Goal: Task Accomplishment & Management: Use online tool/utility

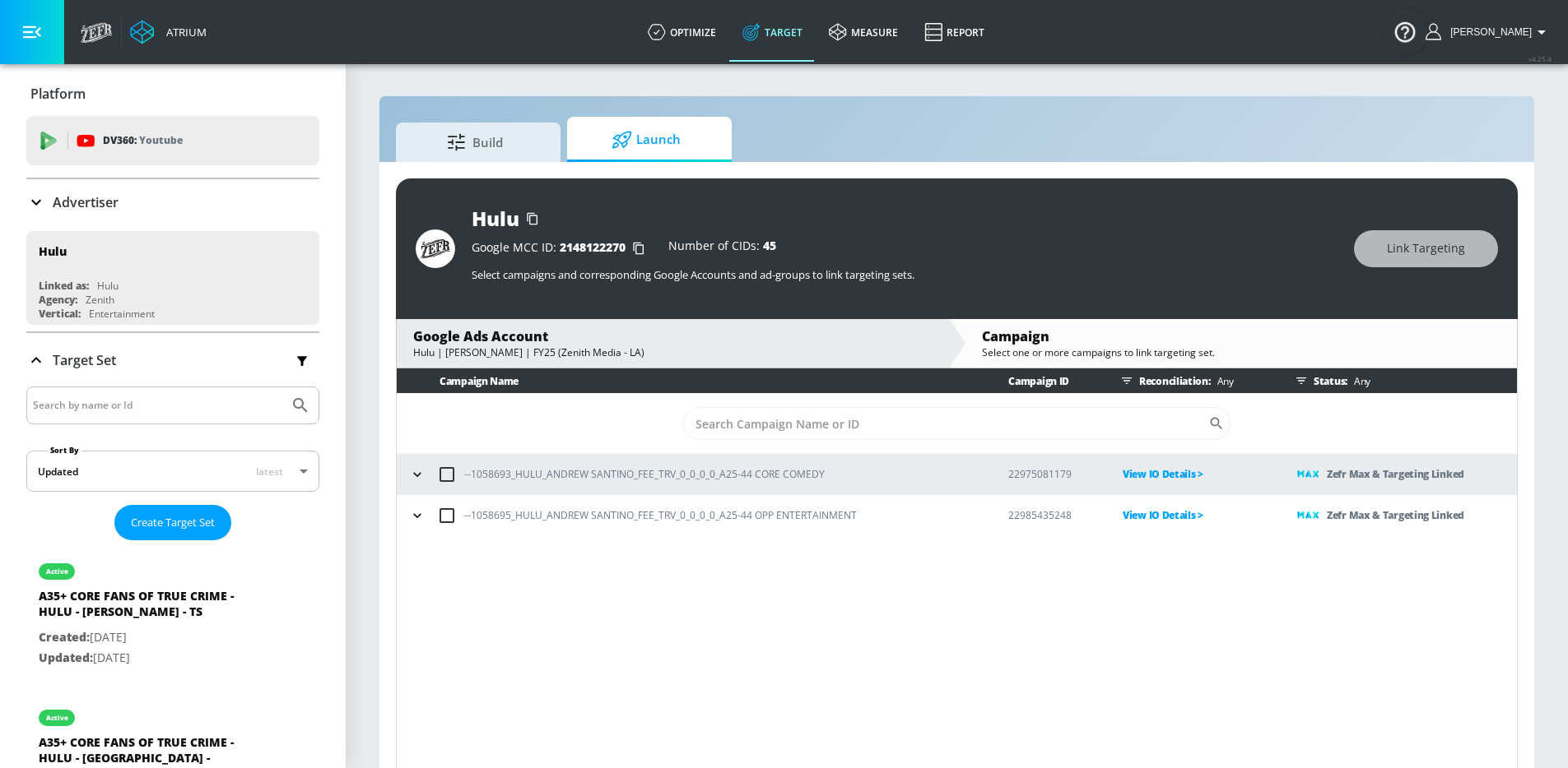
click at [416, 476] on icon "button" at bounding box center [416, 474] width 7 height 4
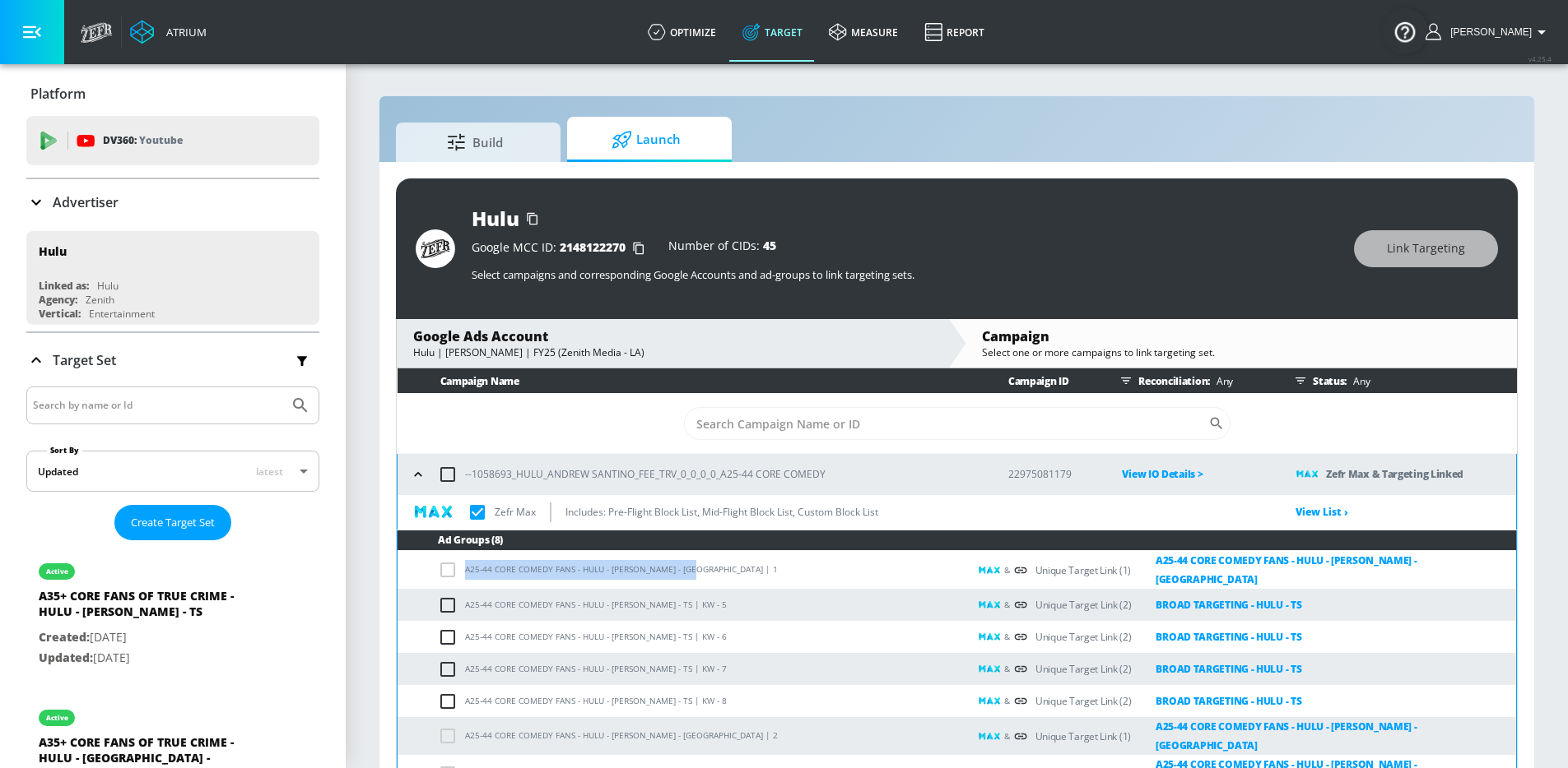
drag, startPoint x: 697, startPoint y: 567, endPoint x: 429, endPoint y: 565, distance: 268.0
click at [429, 565] on td "A25-44 CORE COMEDY FANS - HULU - ANDREW SANTINO - CT | 1" at bounding box center [682, 570] width 570 height 39
copy td "A25-44 CORE COMEDY FANS - HULU - [PERSON_NAME] - [GEOGRAPHIC_DATA]"
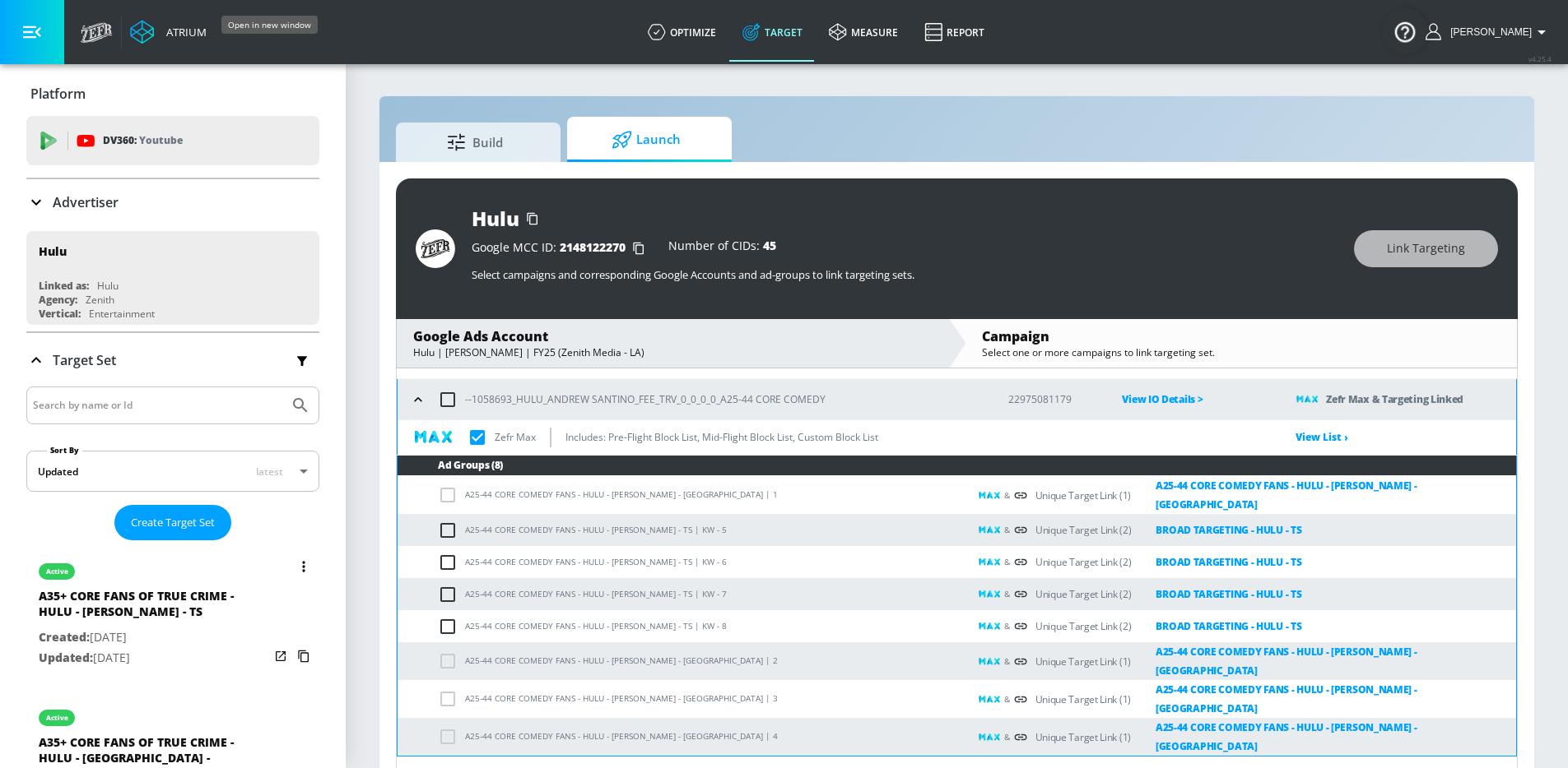
scroll to position [2384, 0]
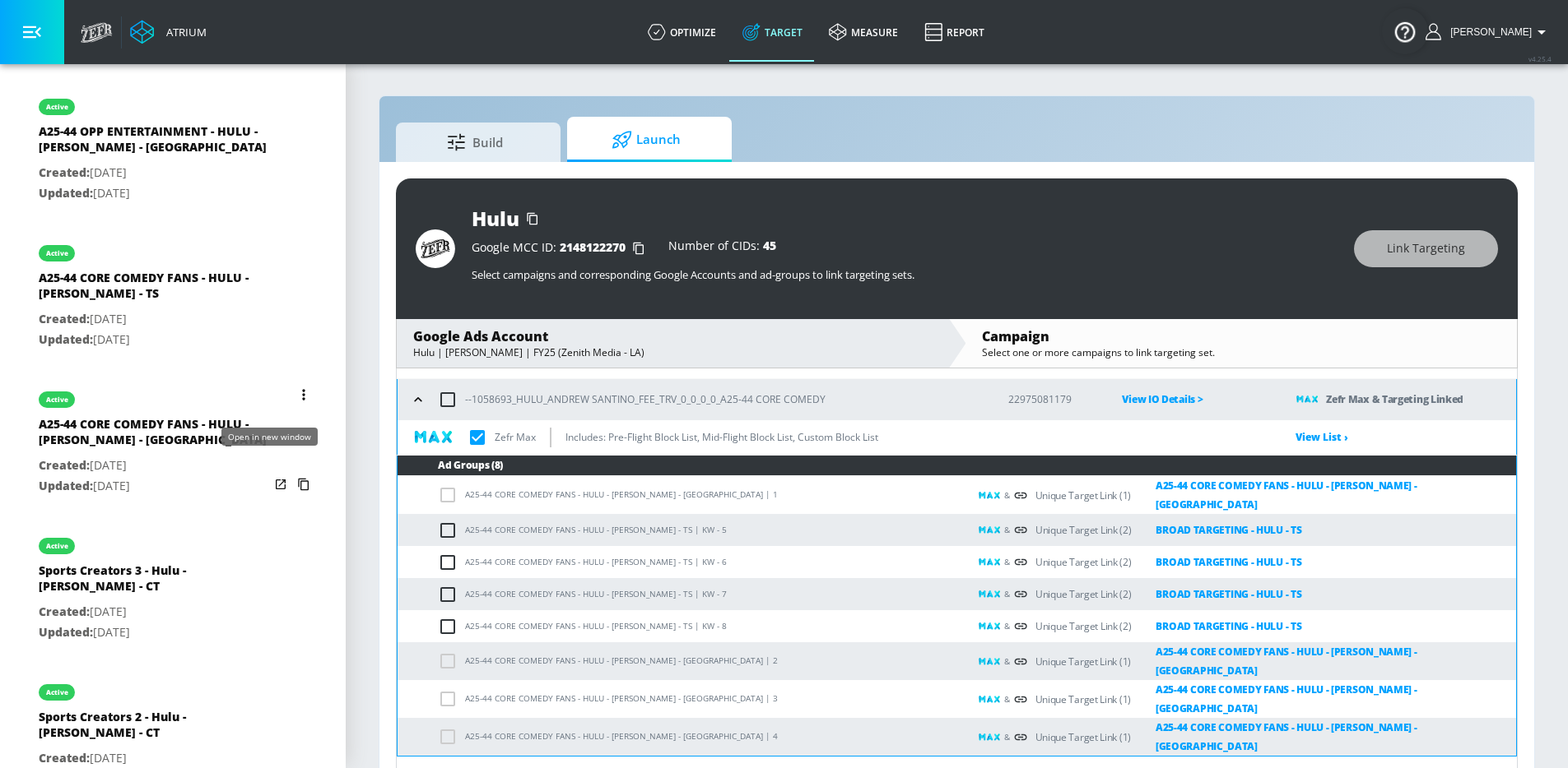
click at [272, 476] on icon "list of Target Set" at bounding box center [280, 484] width 16 height 16
click at [272, 330] on icon "list of Target Set" at bounding box center [280, 338] width 16 height 16
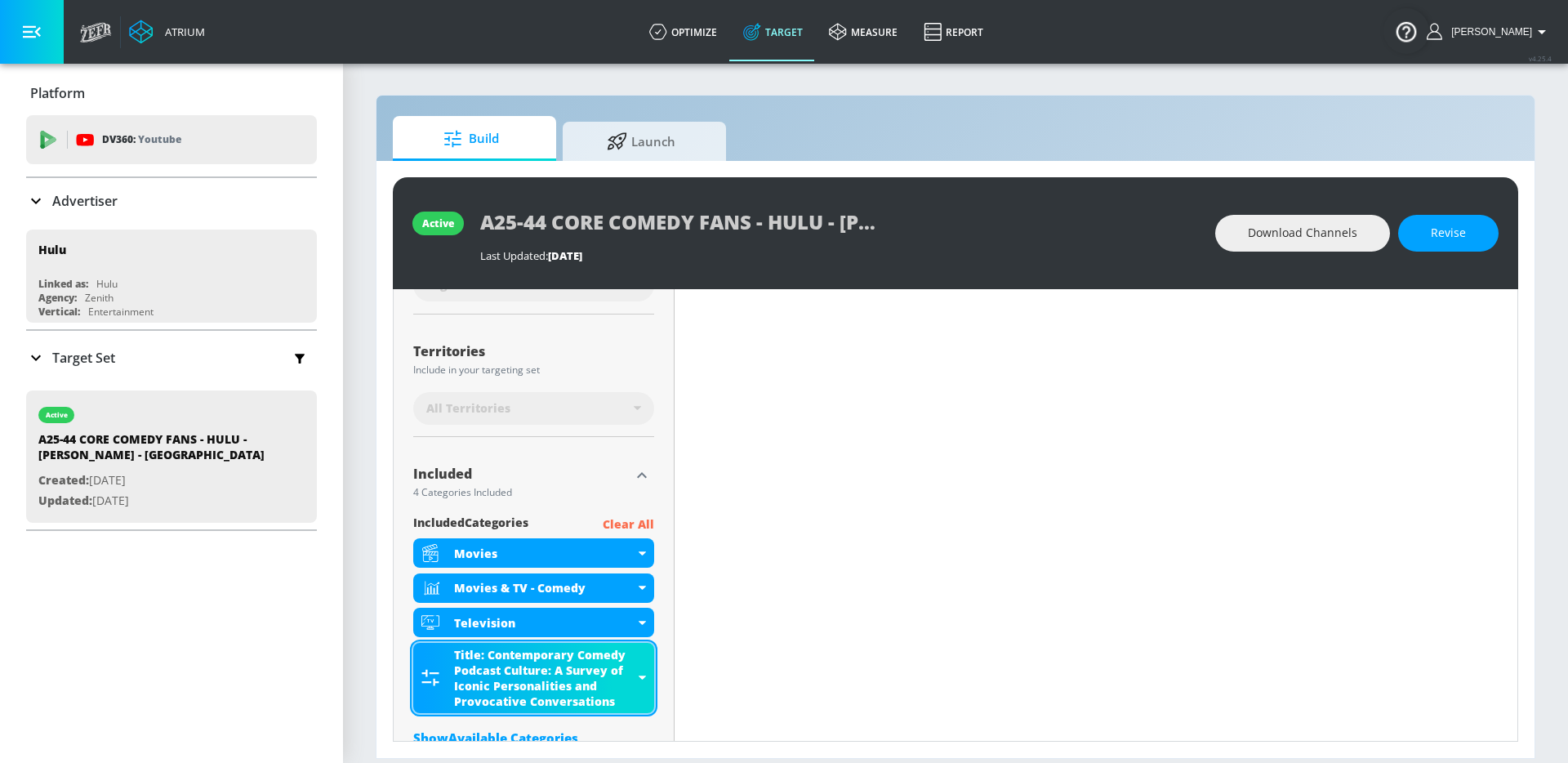
scroll to position [462, 0]
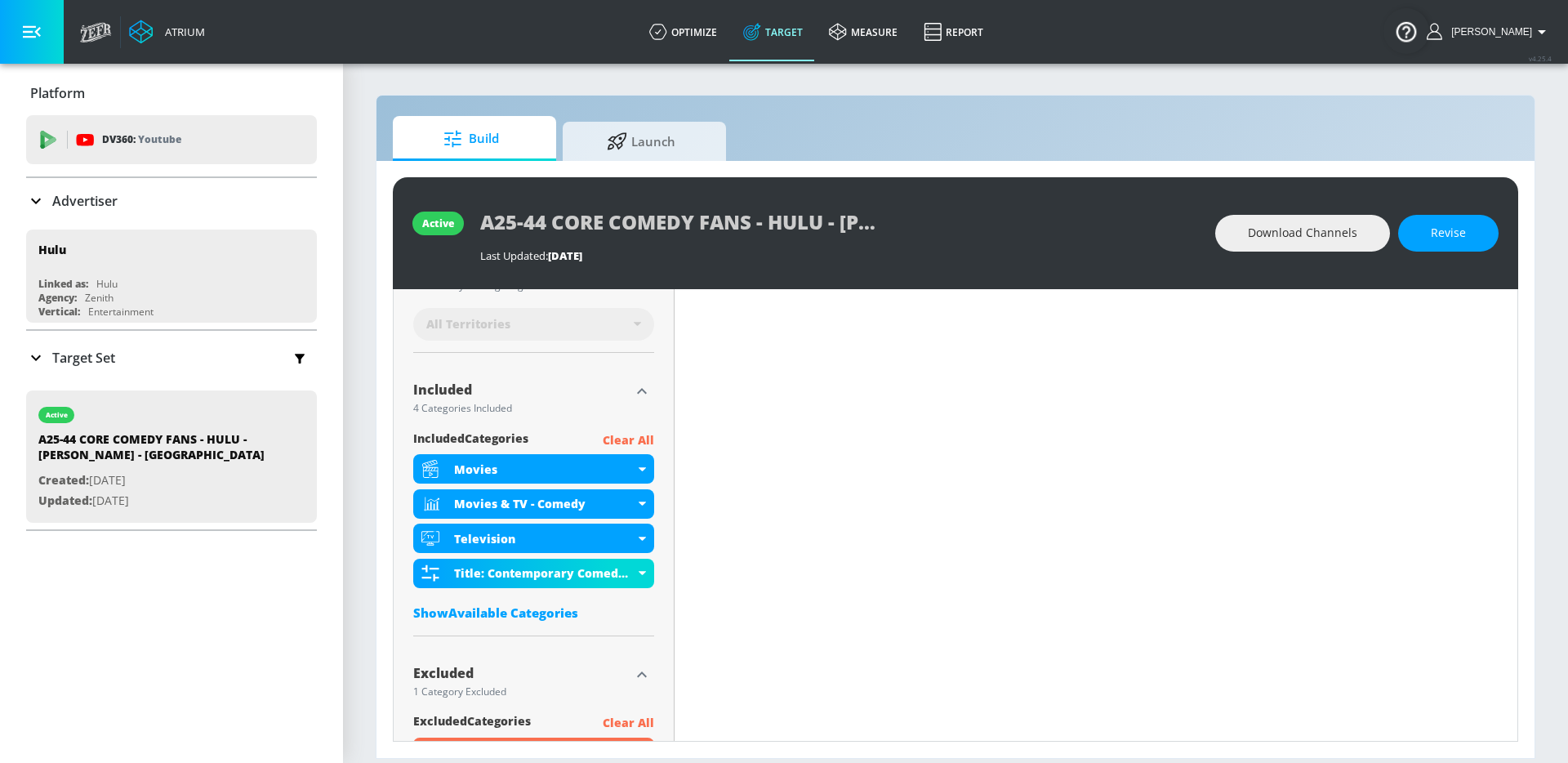
click at [516, 608] on div "Show Available Categories" at bounding box center [534, 612] width 241 height 16
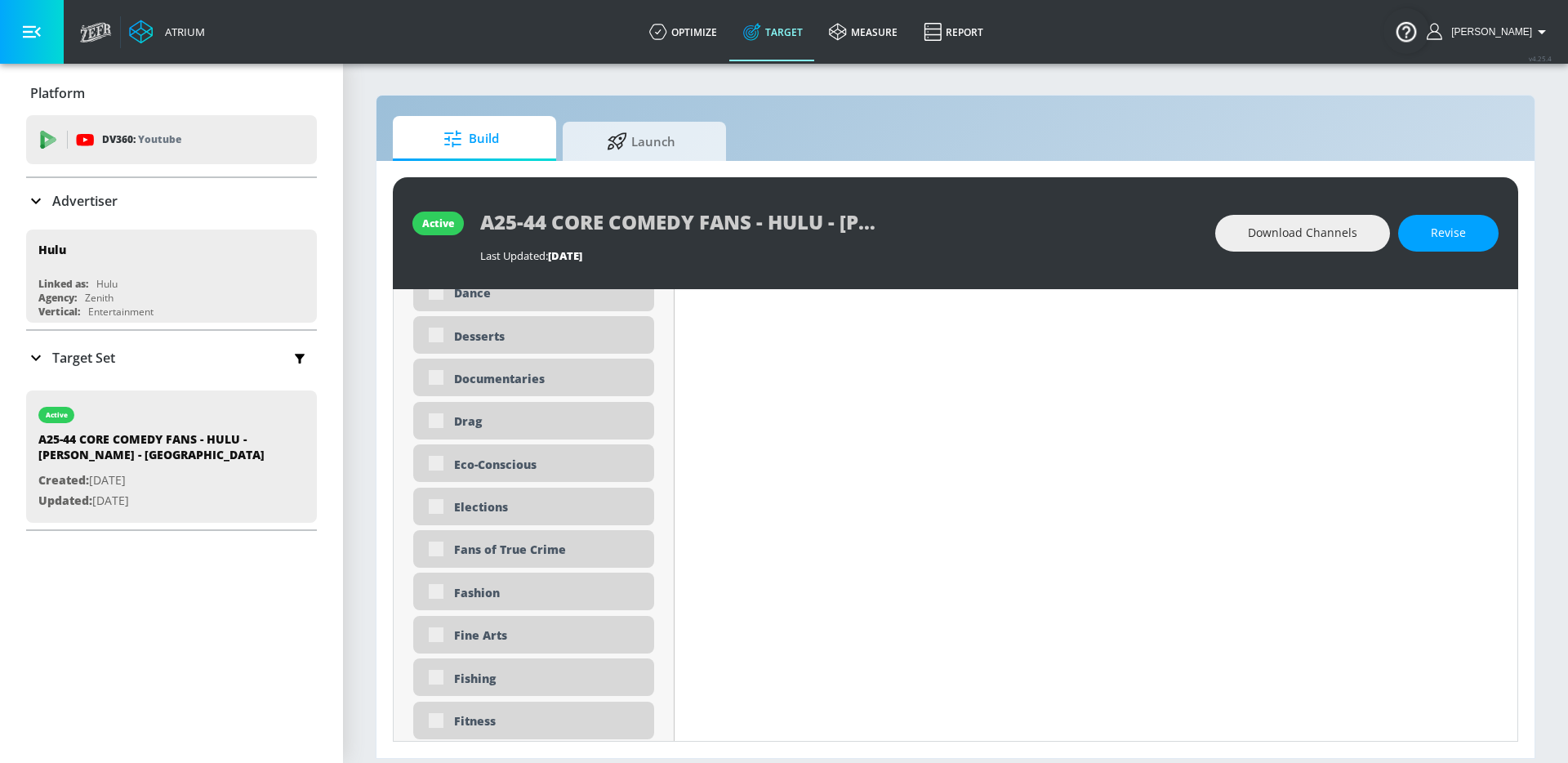
scroll to position [1740, 0]
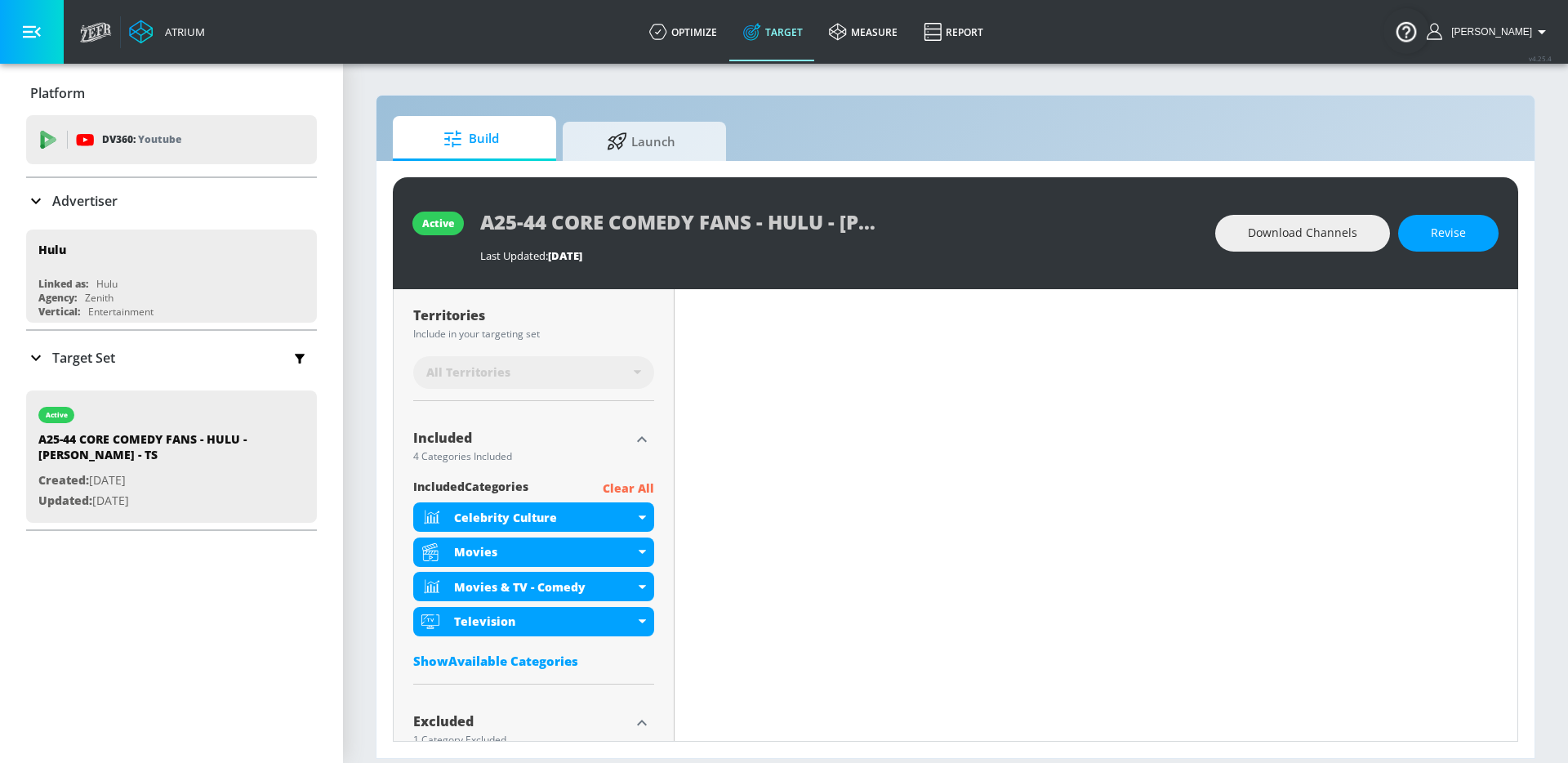
scroll to position [555, 0]
